Goal: Transaction & Acquisition: Purchase product/service

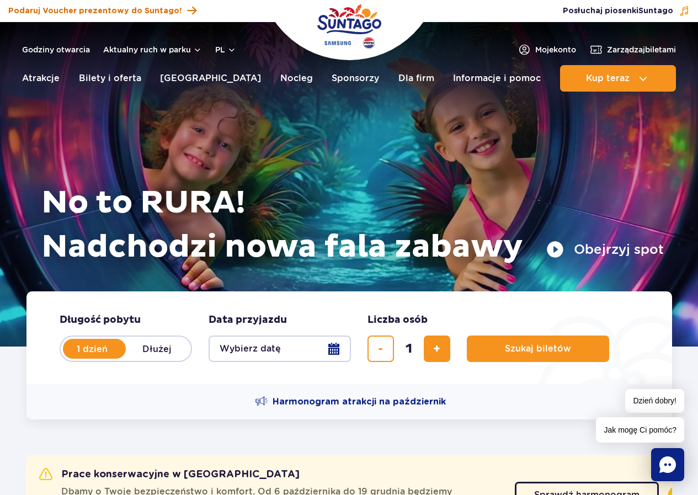
click at [135, 8] on span "Podaruj Voucher prezentowy do Suntago!" at bounding box center [94, 11] width 173 height 11
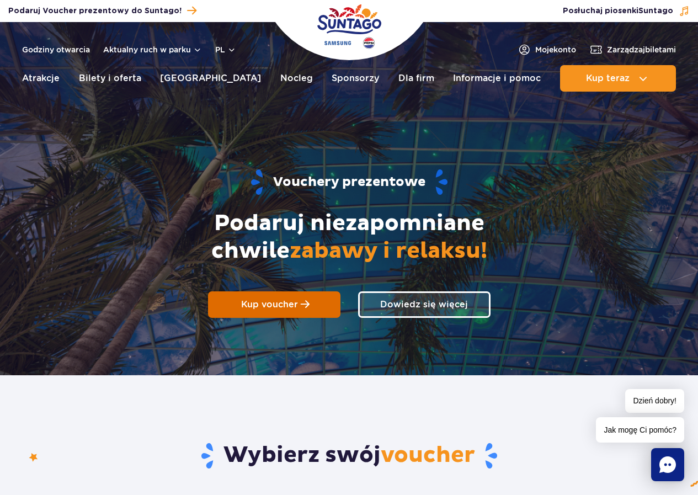
click at [299, 302] on link "Kup voucher" at bounding box center [274, 304] width 132 height 26
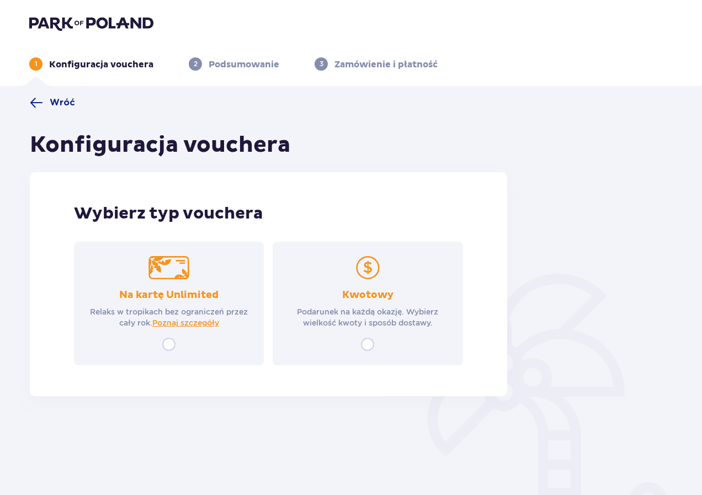
click at [338, 313] on p "Podarunek na każdą okazję. Wybierz wielkość kwoty i sposób dostawy." at bounding box center [367, 317] width 170 height 22
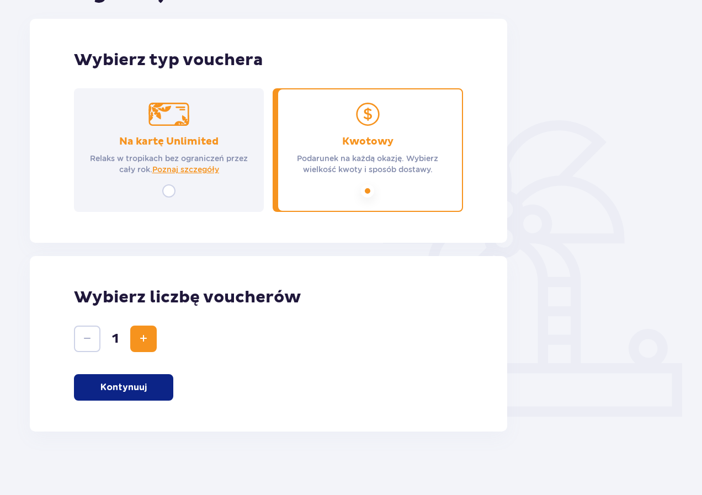
scroll to position [156, 0]
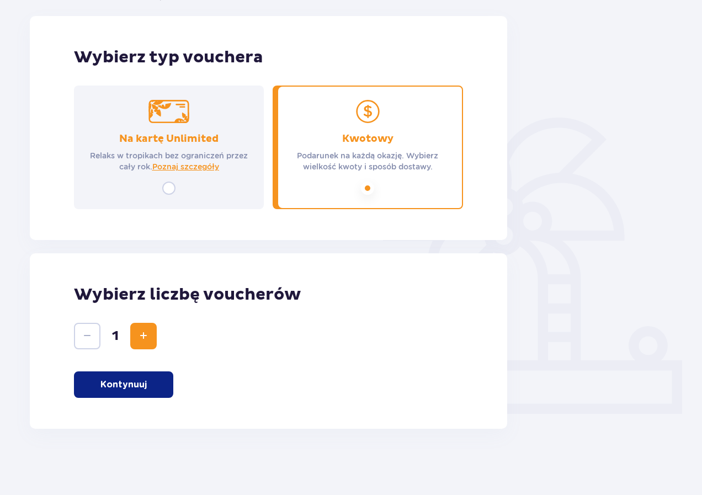
click at [139, 382] on p "Kontynuuj" at bounding box center [123, 384] width 46 height 12
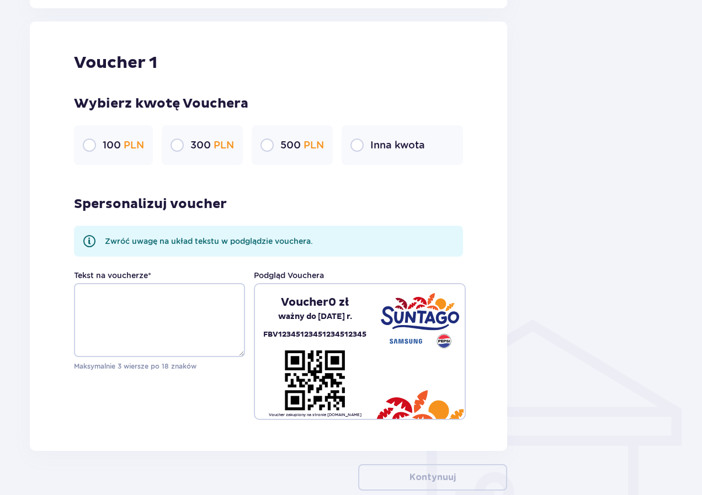
scroll to position [585, 0]
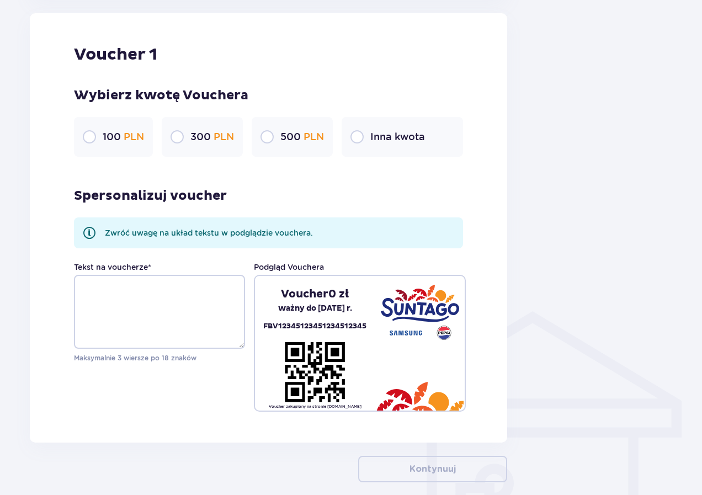
click at [223, 127] on div "300 PLN" at bounding box center [202, 137] width 81 height 40
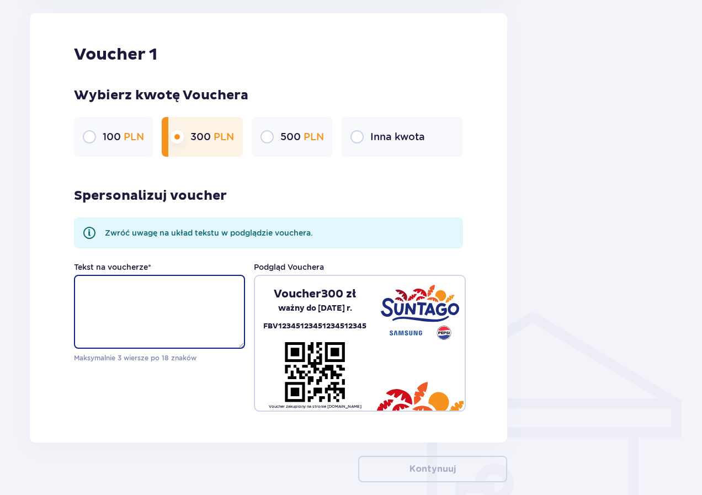
click at [130, 296] on textarea "Tekst na voucherze *" at bounding box center [159, 312] width 171 height 74
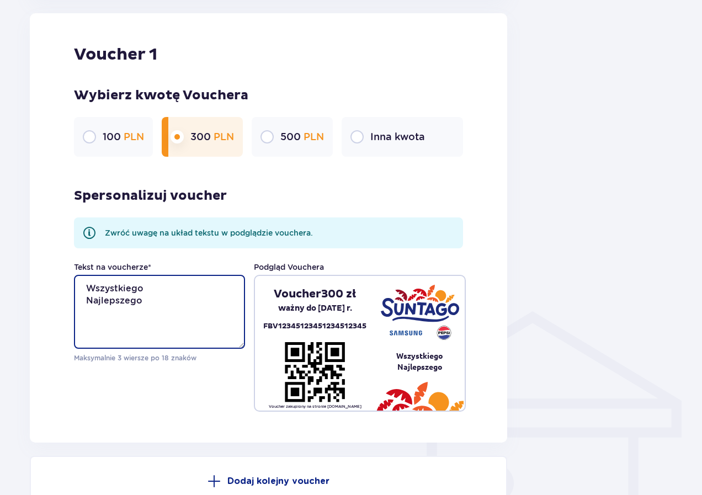
paste textarea "❤️"
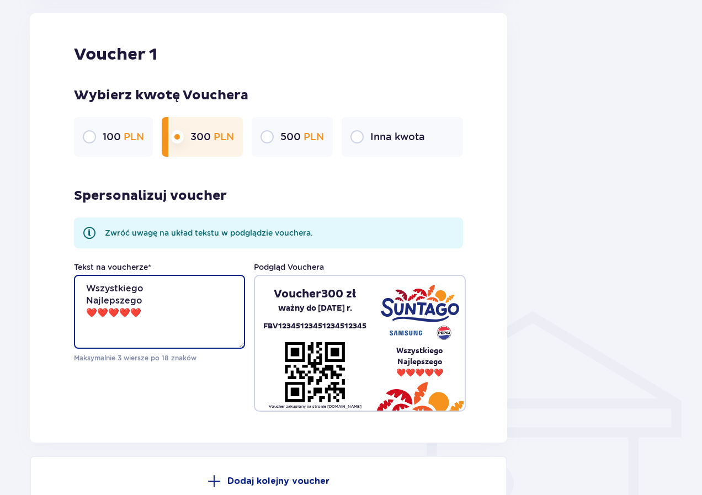
paste textarea "❤️"
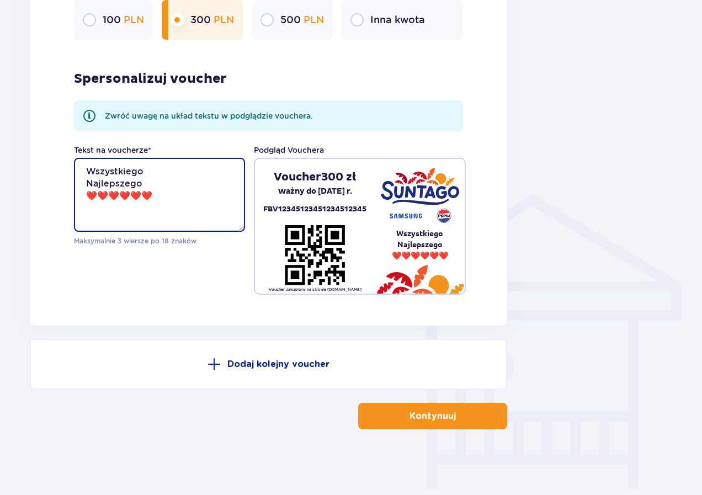
scroll to position [702, 0]
type textarea "Wszystkiego Najlepszego ❤️❤️❤️❤️"
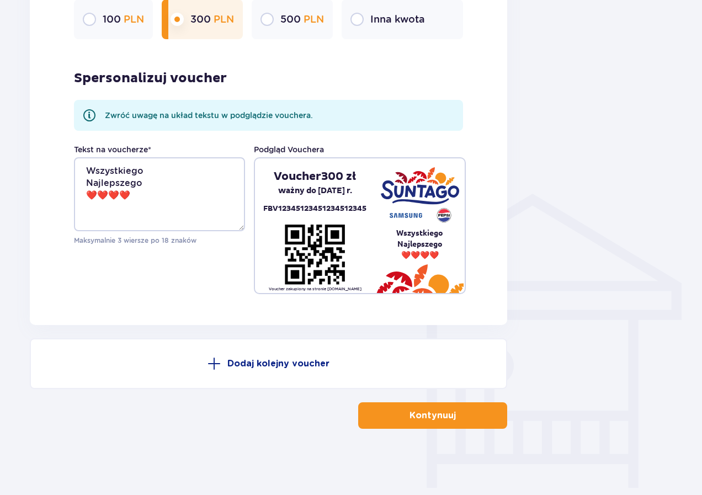
click at [386, 416] on button "Kontynuuj" at bounding box center [432, 415] width 149 height 26
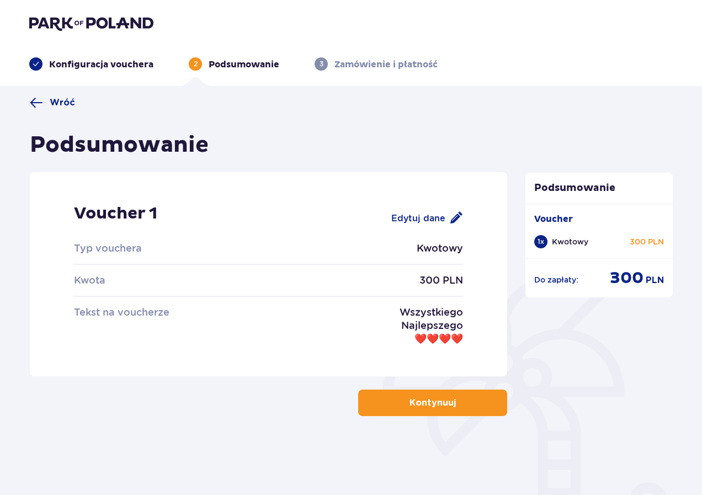
click at [402, 392] on button "Kontynuuj" at bounding box center [432, 402] width 149 height 26
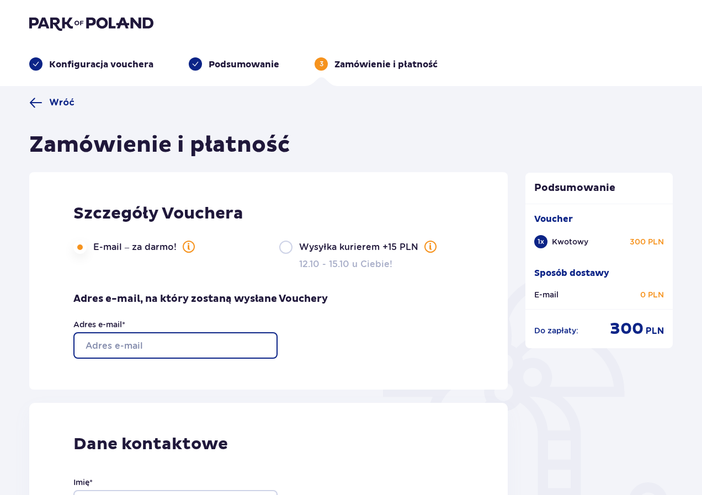
click at [204, 345] on input "Adres e-mail *" at bounding box center [175, 345] width 204 height 26
type input "wiolamajewska@onet.pl"
click at [361, 353] on div "Szczegóły Vouchera E-mail – za darmo! Wysyłka kurierem +15 PLN 12.10 - 15.10 u …" at bounding box center [268, 280] width 478 height 217
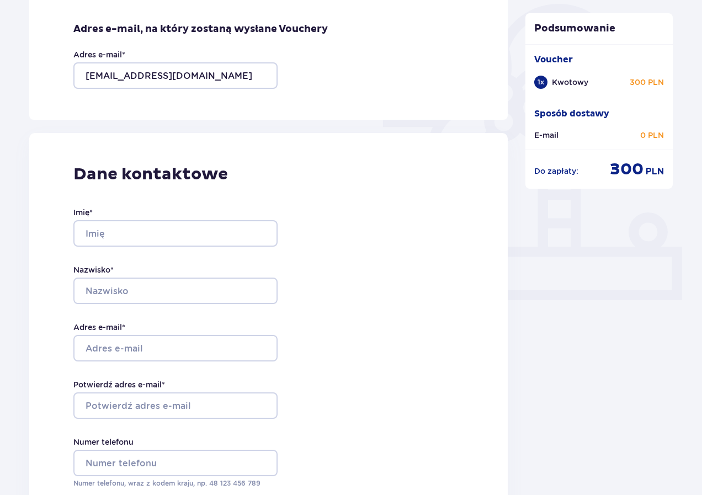
scroll to position [276, 0]
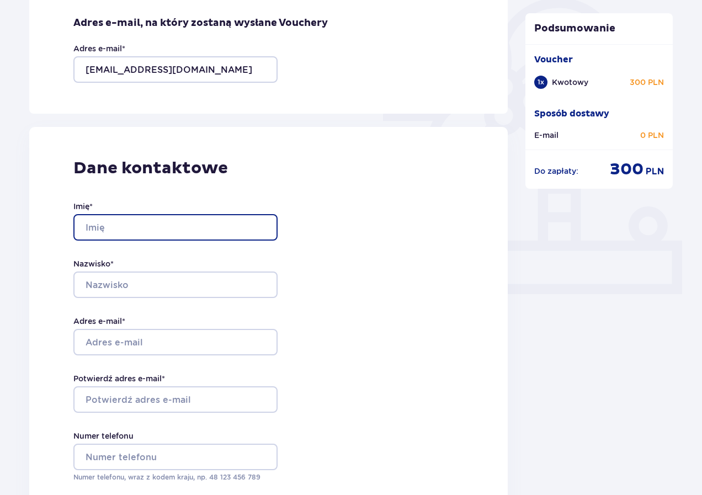
click at [152, 225] on input "Imię *" at bounding box center [175, 227] width 204 height 26
click at [152, 227] on input "Imię *" at bounding box center [175, 227] width 204 height 26
click at [130, 231] on input "Imię *" at bounding box center [175, 227] width 204 height 26
type input "Wioletta"
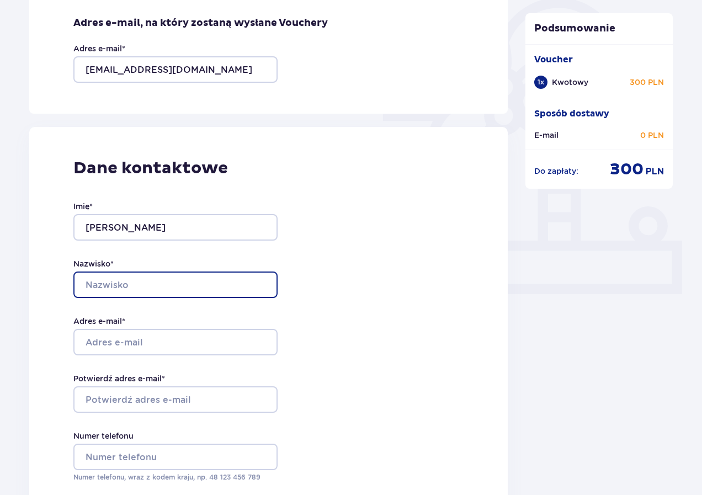
type input "Majewska"
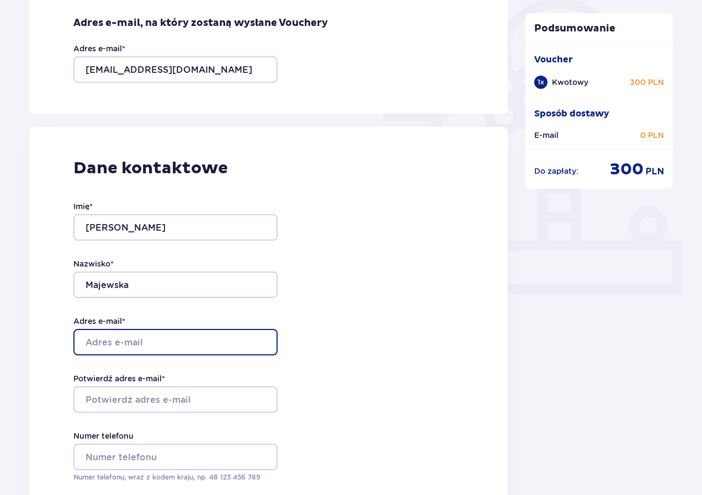
click at [129, 341] on input "Adres e-mail *" at bounding box center [175, 342] width 204 height 26
type input "wiolamajewska@onet.pl"
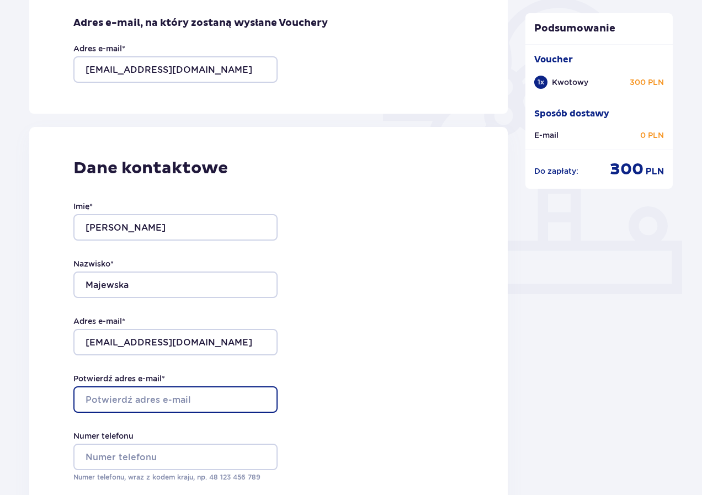
click at [129, 398] on input "Potwierdź adres e-mail *" at bounding box center [175, 399] width 204 height 26
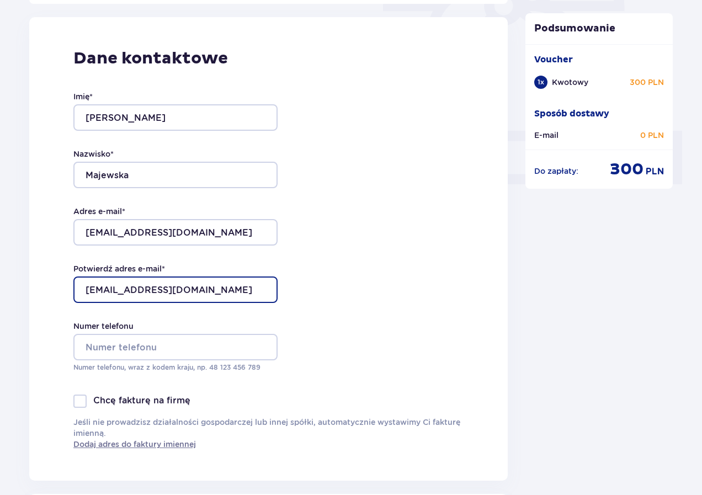
scroll to position [386, 0]
type input "wiolamajewska@onet.pl"
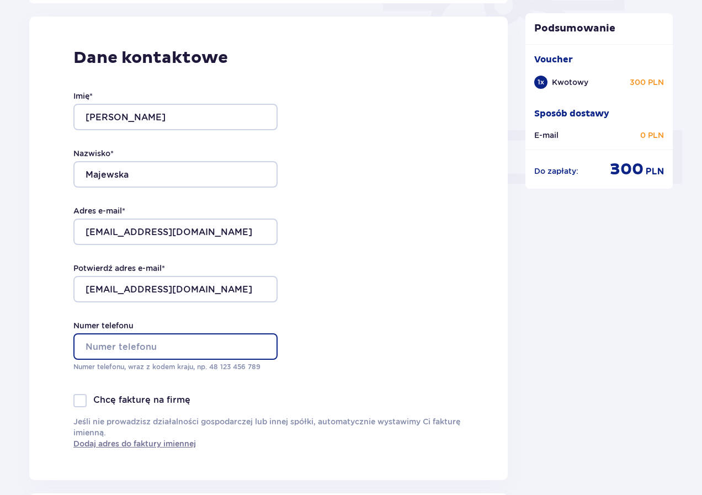
click at [146, 336] on input "Numer telefonu" at bounding box center [175, 346] width 204 height 26
type input "721710098"
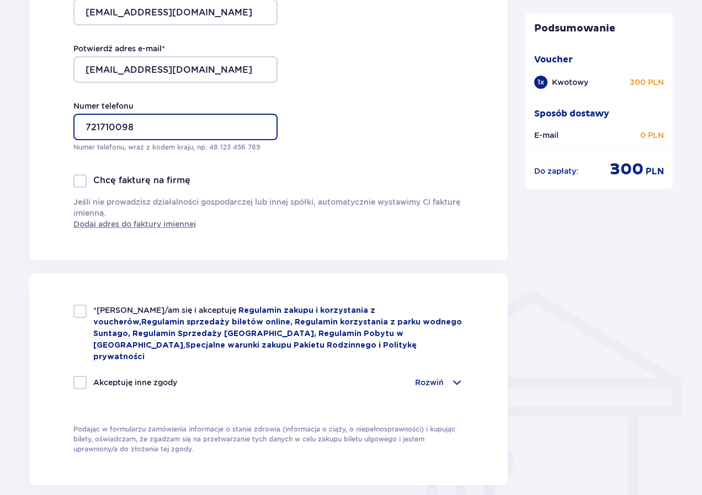
scroll to position [607, 0]
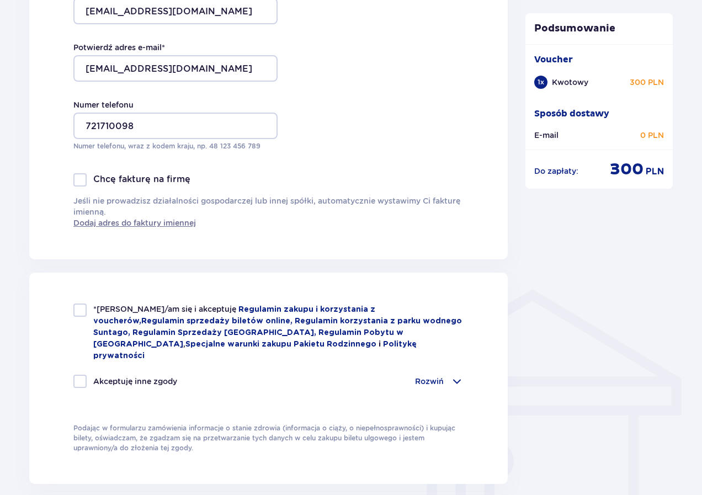
click at [79, 311] on div at bounding box center [79, 309] width 13 height 13
checkbox input "true"
click at [79, 375] on div at bounding box center [79, 381] width 13 height 13
checkbox input "true"
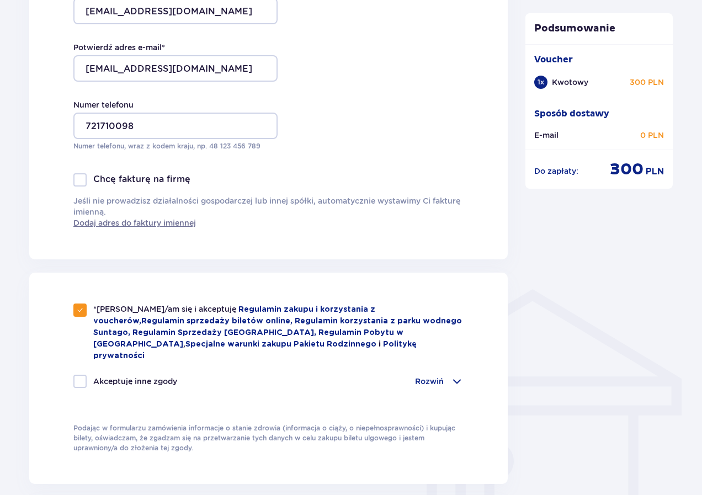
checkbox input "true"
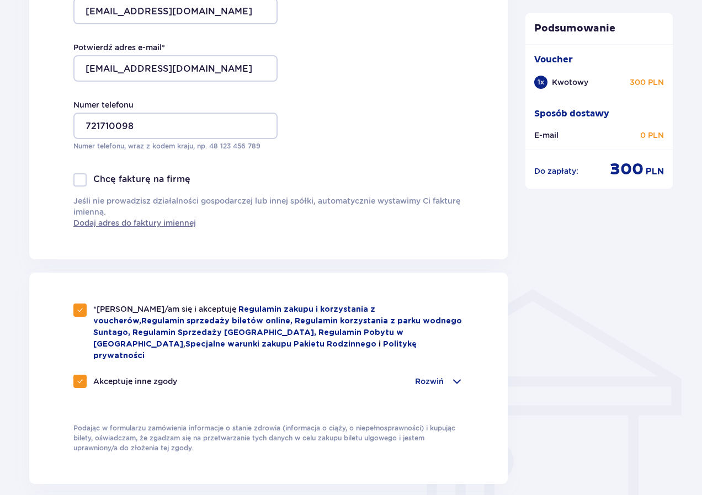
click at [450, 355] on div "*Zapoznałem/am się i akceptuję Regulamin zakupu i korzystania z voucherów , Reg…" at bounding box center [268, 352] width 390 height 98
click at [451, 375] on div "Rozwiń" at bounding box center [439, 381] width 49 height 13
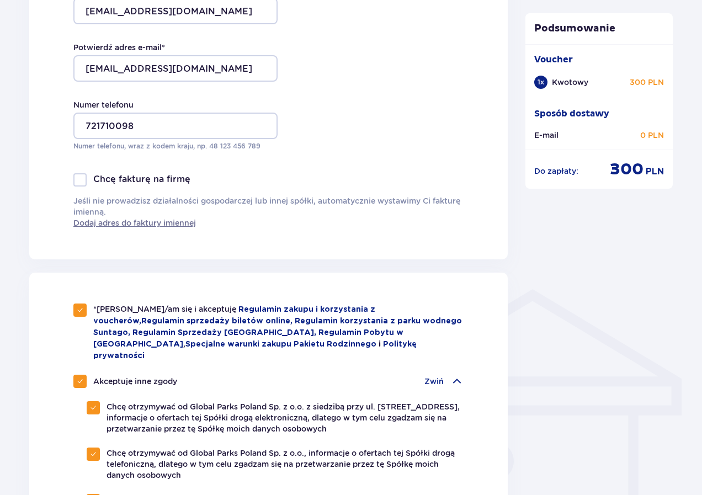
click at [449, 375] on div "Zwiń" at bounding box center [443, 381] width 39 height 13
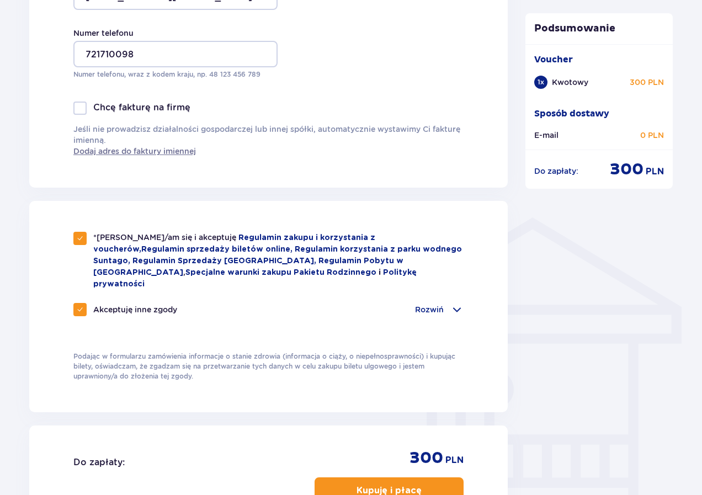
scroll to position [827, 0]
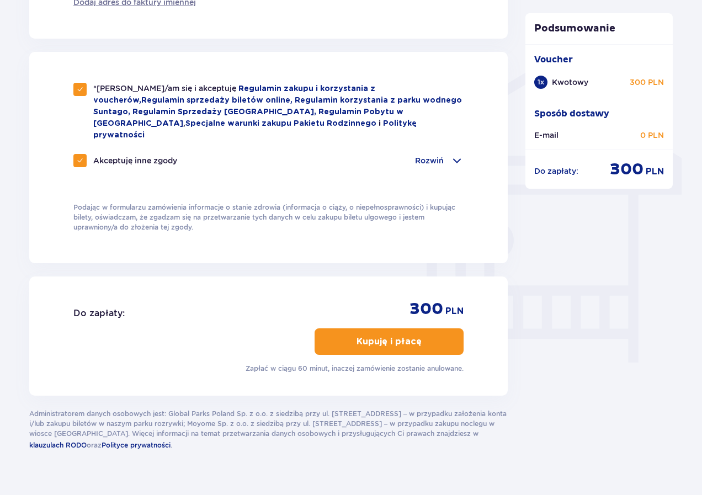
click at [347, 328] on button "Kupuję i płacę" at bounding box center [388, 341] width 149 height 26
